Goal: Transaction & Acquisition: Purchase product/service

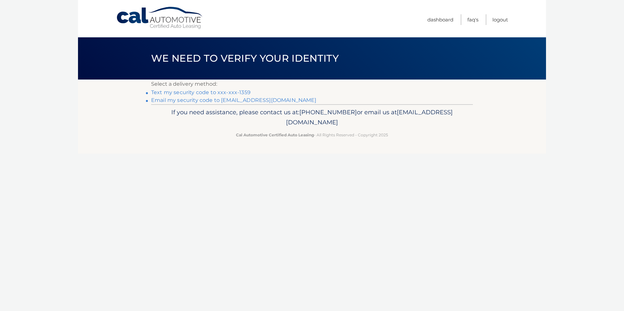
click at [222, 91] on link "Text my security code to xxx-xxx-1359" at bounding box center [200, 92] width 99 height 6
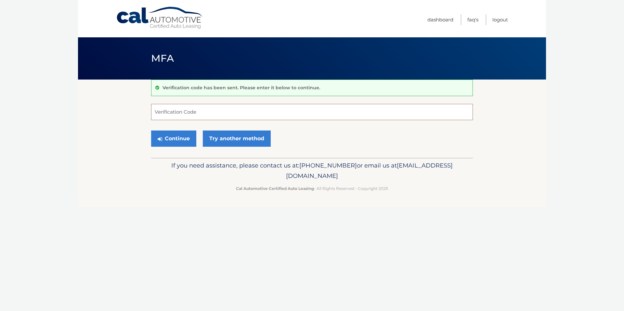
click at [211, 111] on input "Verification Code" at bounding box center [312, 112] width 322 height 16
type input "025028"
click at [177, 135] on button "Continue" at bounding box center [173, 139] width 45 height 16
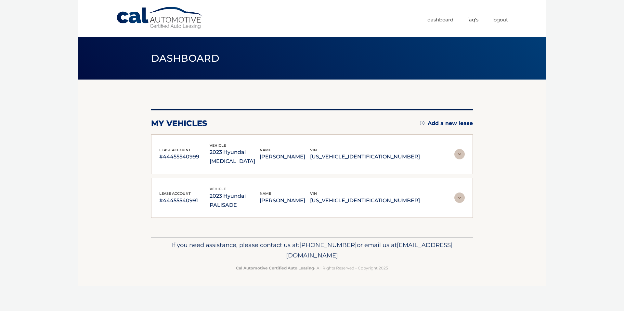
click at [459, 150] on img at bounding box center [459, 154] width 10 height 10
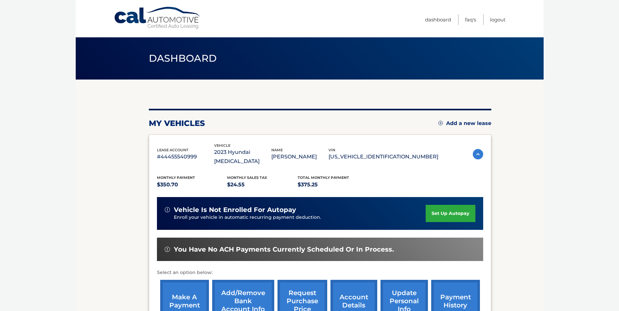
click at [183, 291] on link "make a payment" at bounding box center [184, 301] width 49 height 43
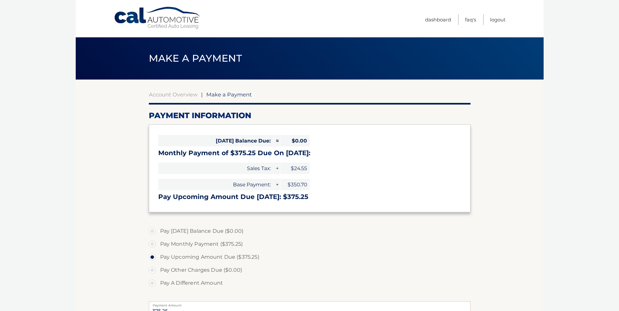
select select "ZGY0NjI3YmEtMDcyYy00YmI4LWE4MzQtM2JlOGY5YTM5MGNh"
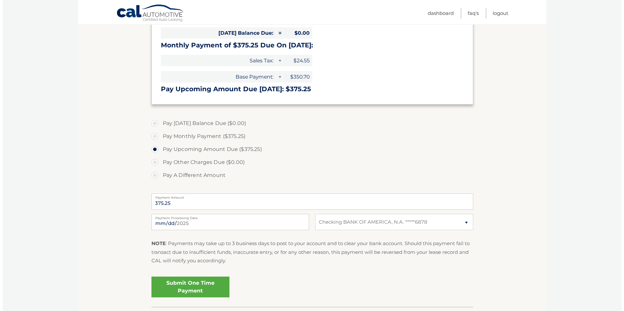
scroll to position [113, 0]
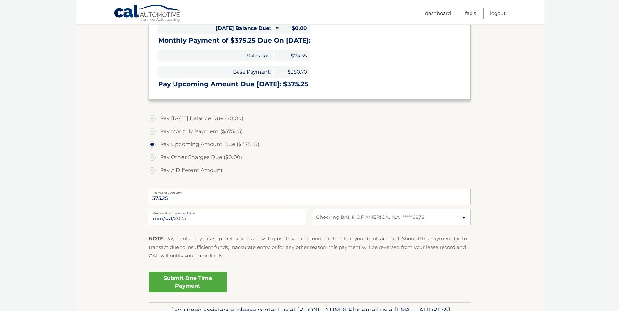
click at [198, 279] on link "Submit One Time Payment" at bounding box center [188, 282] width 78 height 21
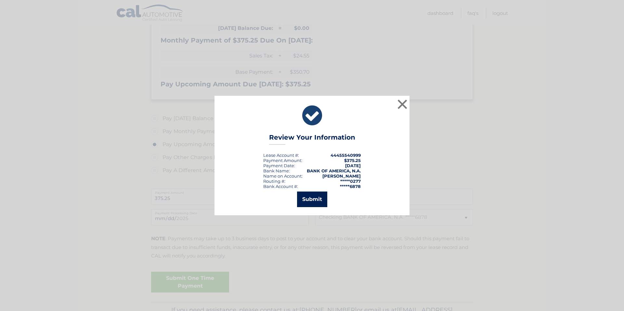
click at [312, 202] on button "Submit" at bounding box center [312, 200] width 30 height 16
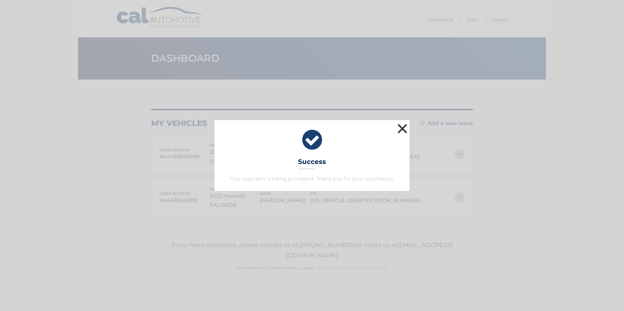
click at [403, 128] on button "×" at bounding box center [402, 128] width 13 height 13
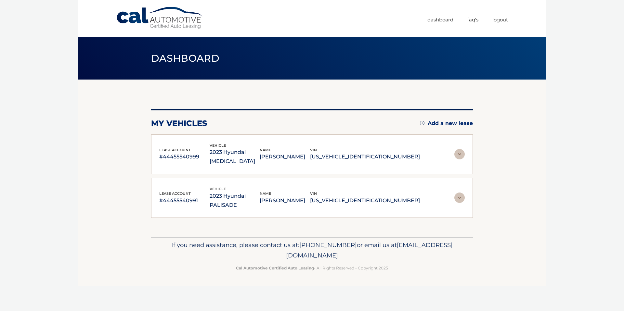
click at [463, 193] on img at bounding box center [459, 198] width 10 height 10
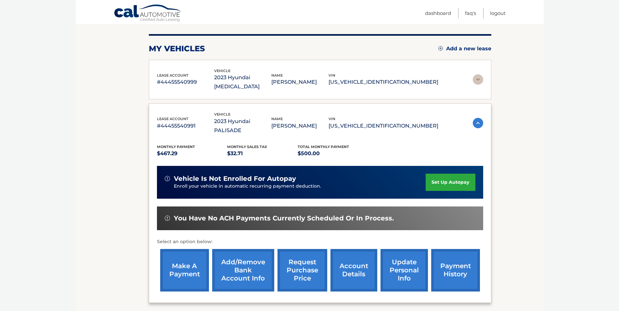
scroll to position [78, 0]
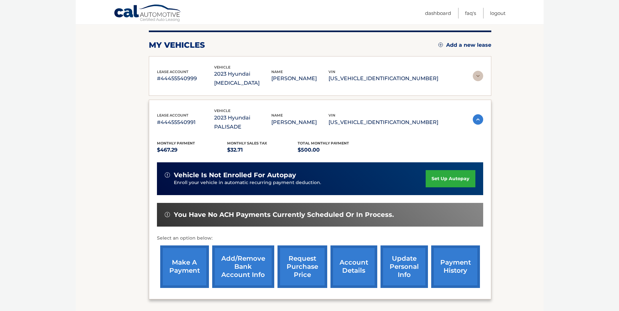
click at [180, 248] on link "make a payment" at bounding box center [184, 267] width 49 height 43
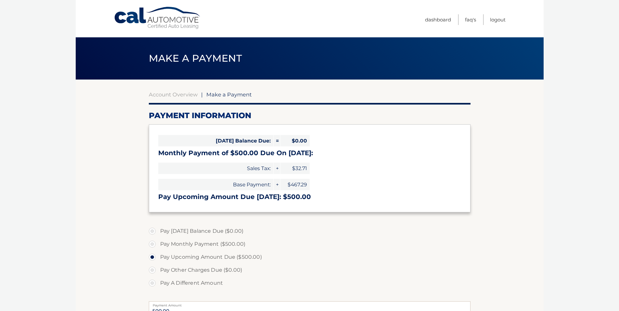
select select "MzU0NDQxYzYtZWY2MS00ZmI3LWEwYmYtZWYxMzAxYzNlYjlh"
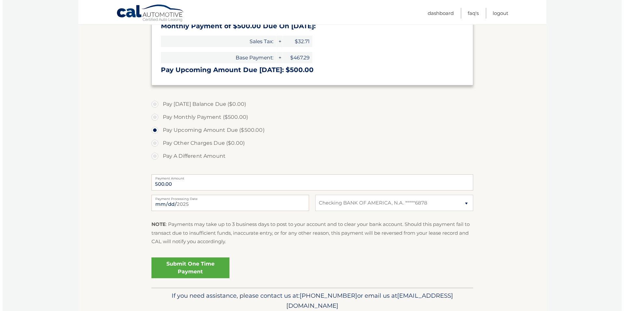
scroll to position [153, 0]
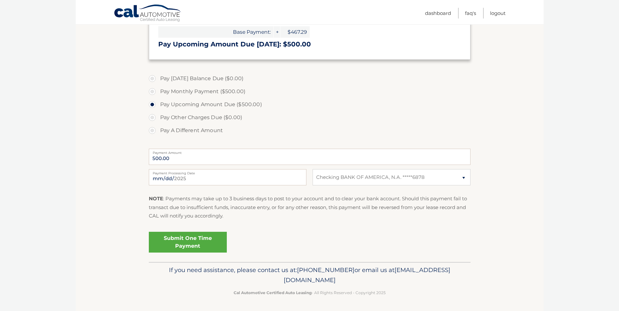
click at [196, 242] on link "Submit One Time Payment" at bounding box center [188, 242] width 78 height 21
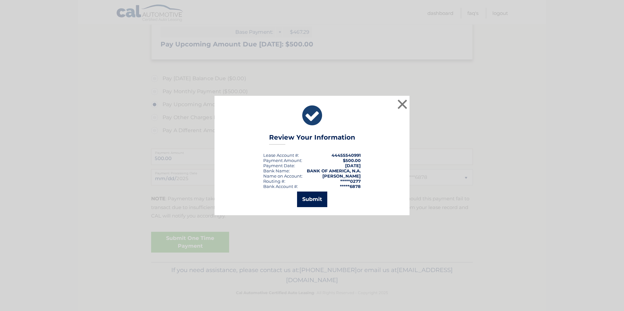
click at [317, 197] on button "Submit" at bounding box center [312, 200] width 30 height 16
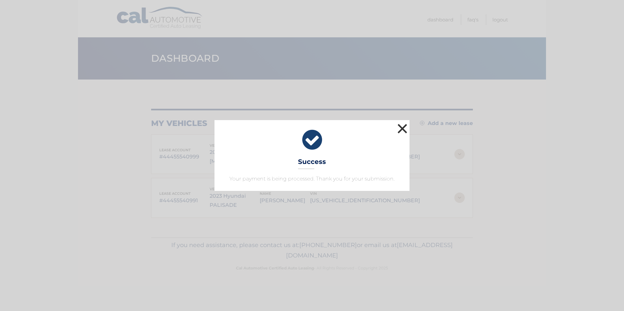
click at [404, 129] on button "×" at bounding box center [402, 128] width 13 height 13
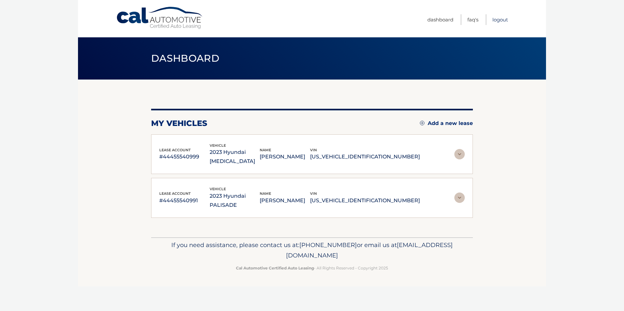
click at [495, 19] on link "Logout" at bounding box center [500, 19] width 16 height 11
